Goal: Task Accomplishment & Management: Manage account settings

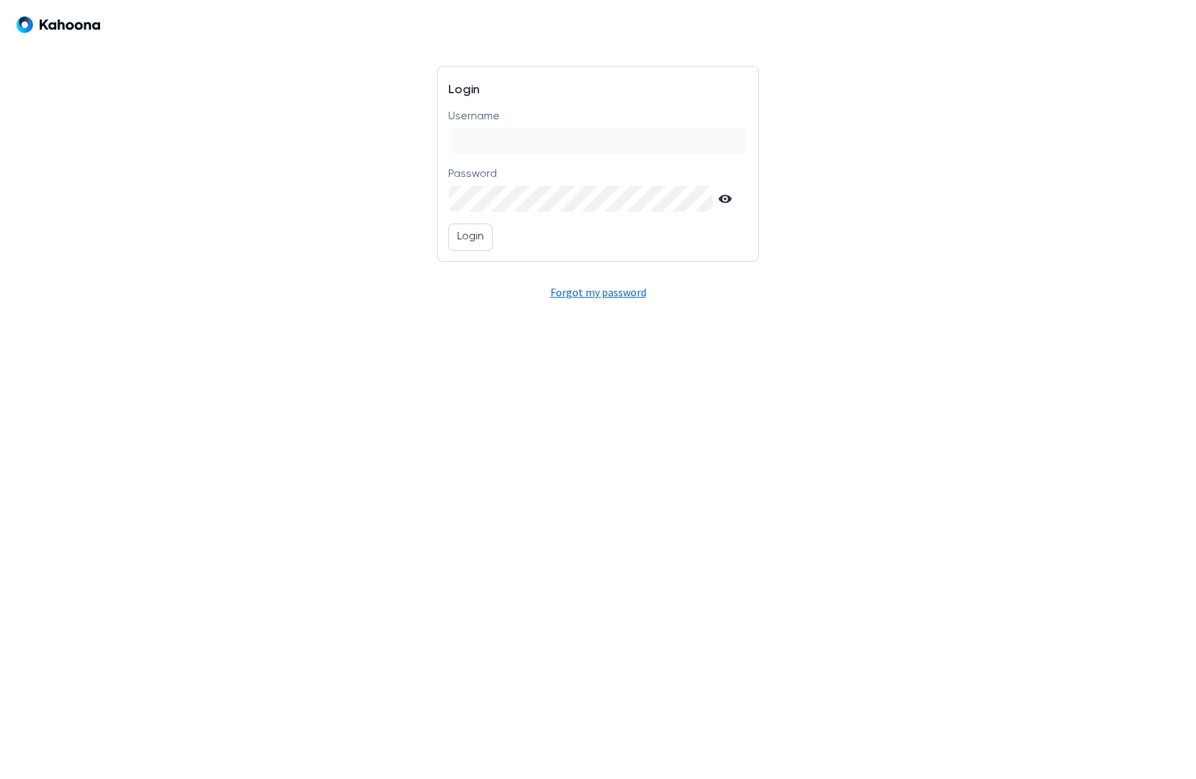
click at [553, 135] on input "Username" at bounding box center [598, 141] width 298 height 26
type input "**********"
click at [473, 245] on button "Login" at bounding box center [470, 237] width 45 height 27
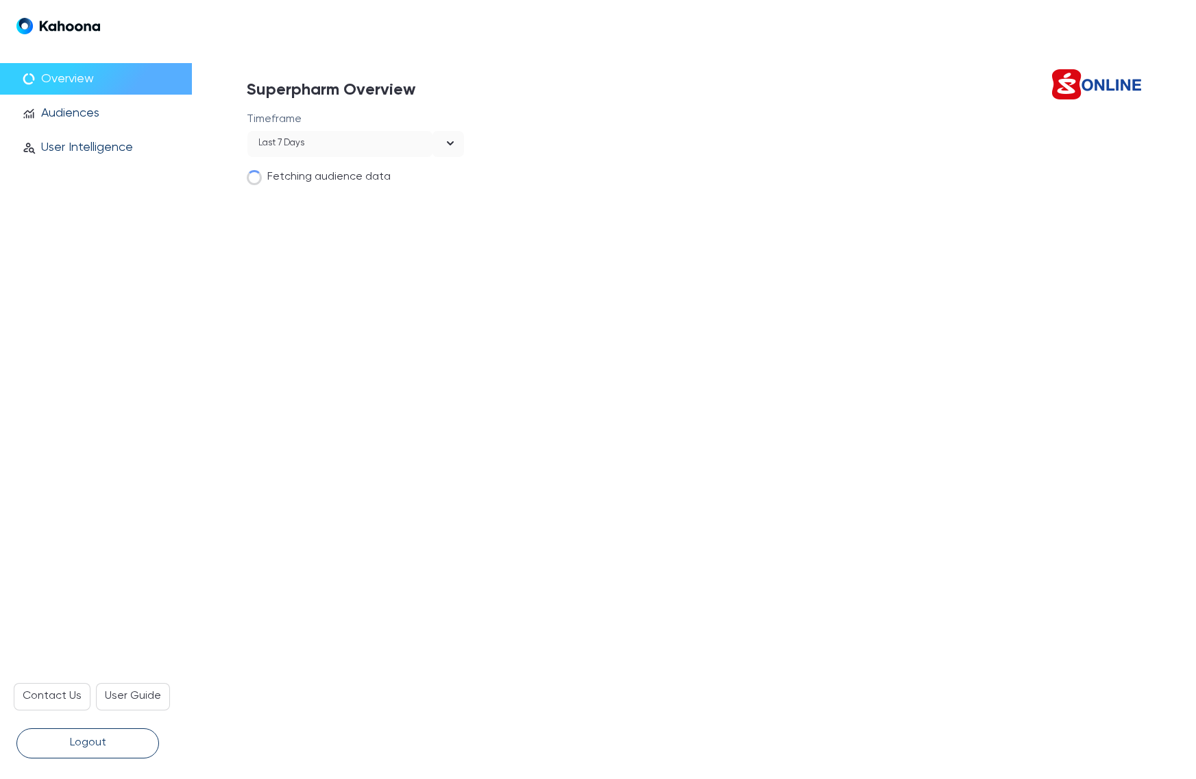
click at [281, 139] on div "Last 7 days" at bounding box center [281, 144] width 46 height 19
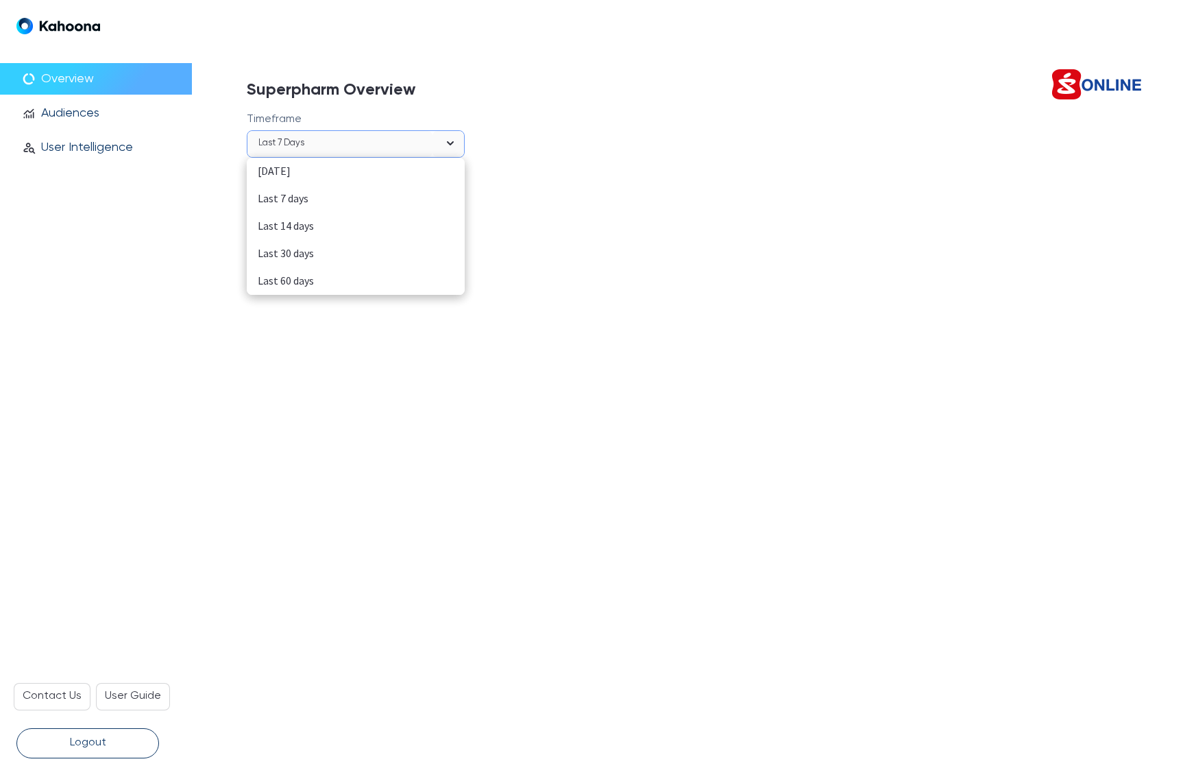
click at [278, 277] on div "Last 60 days" at bounding box center [356, 281] width 196 height 18
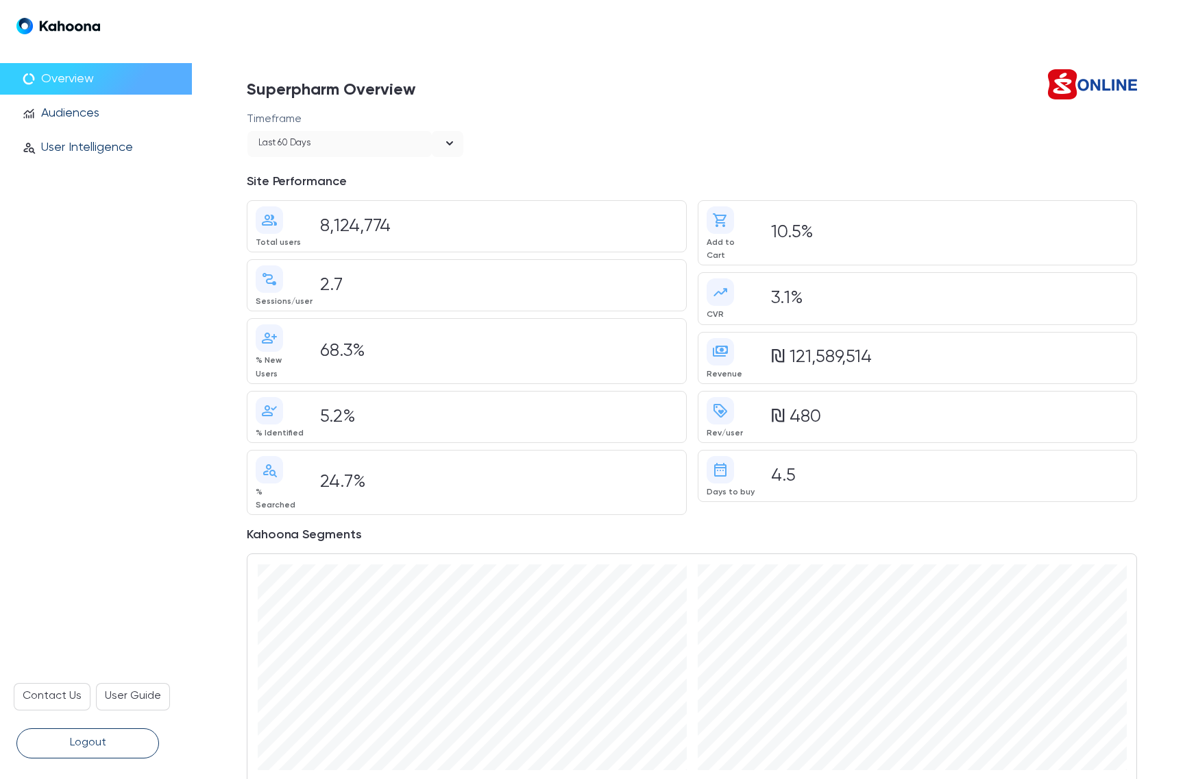
click at [797, 350] on div "₪ 121,589,514" at bounding box center [947, 358] width 363 height 16
click at [902, 350] on div "₪ 121,589,514" at bounding box center [947, 358] width 363 height 16
click at [309, 143] on div "Last 60 days" at bounding box center [284, 144] width 52 height 19
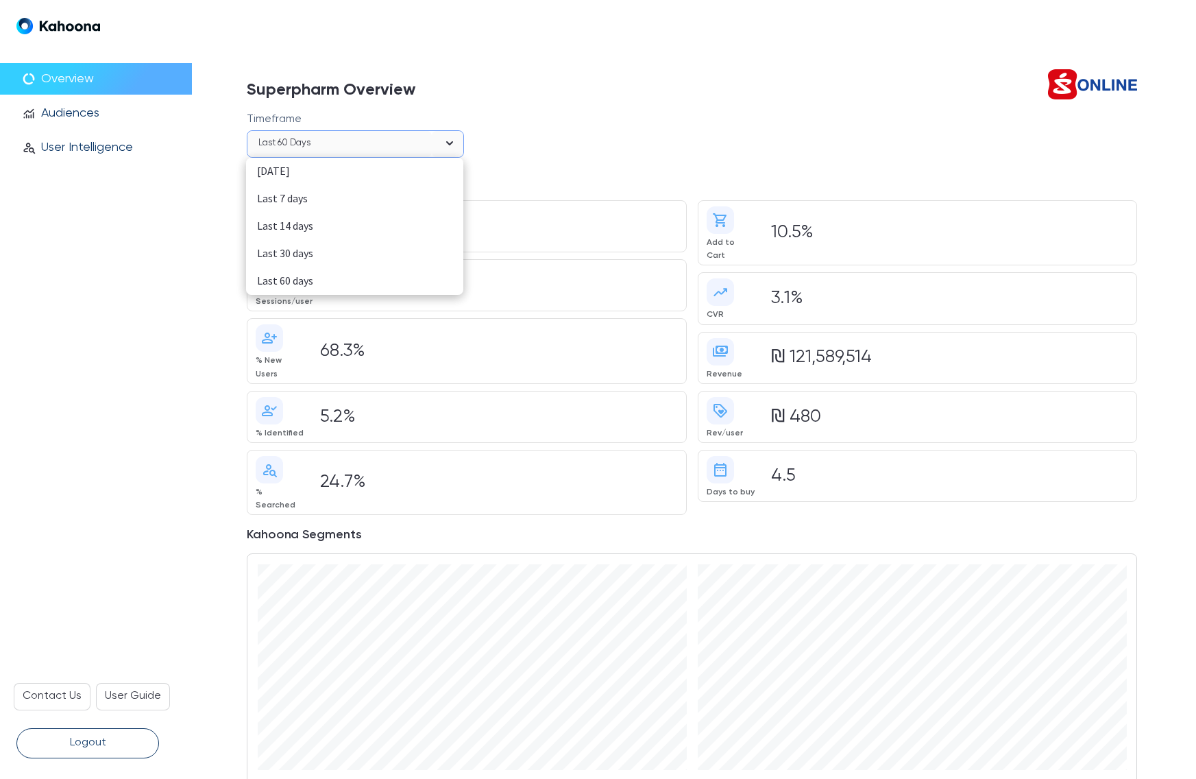
click at [282, 224] on div "Last 14 days" at bounding box center [354, 226] width 195 height 18
